Goal: Navigation & Orientation: Go to known website

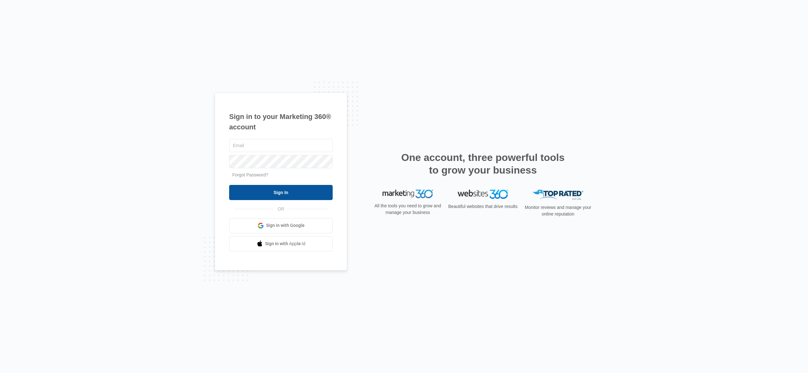
type input "devon@randyrosstennis.com"
click at [294, 193] on input "Sign In" at bounding box center [281, 192] width 104 height 15
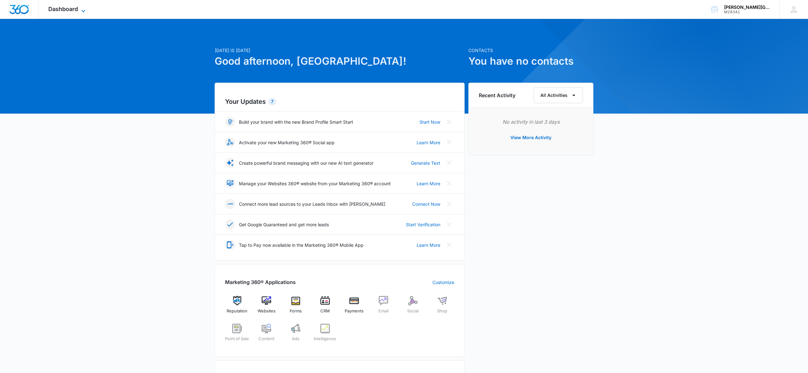
click at [71, 9] on span "Dashboard" at bounding box center [63, 9] width 30 height 7
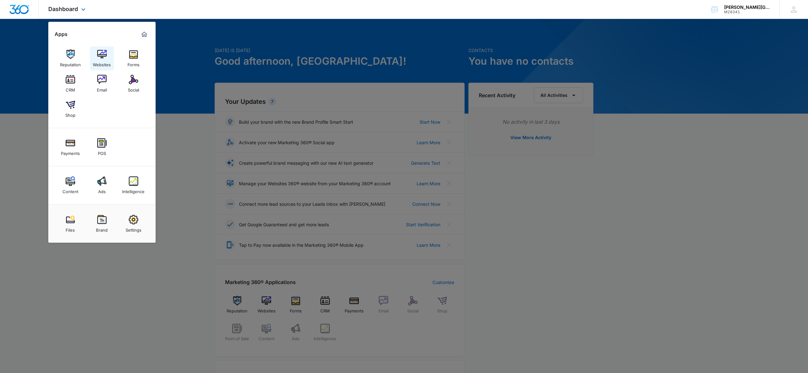
click at [106, 52] on img at bounding box center [101, 54] width 9 height 9
